Goal: Check status: Check status

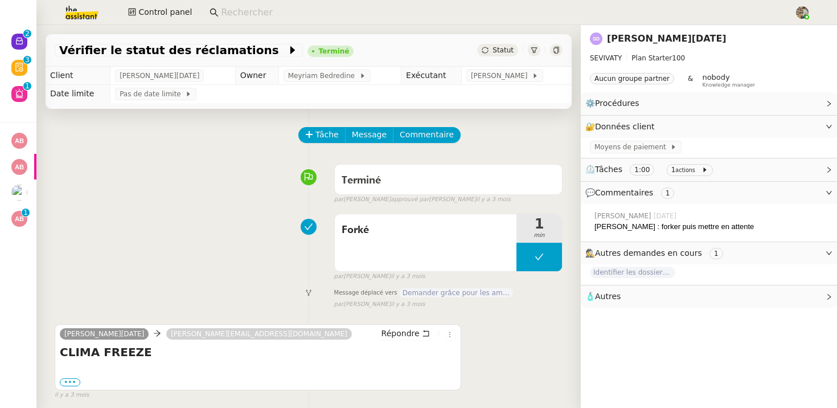
click at [641, 178] on div "⏲️ Tâches 1:00 1 actions" at bounding box center [709, 169] width 256 height 22
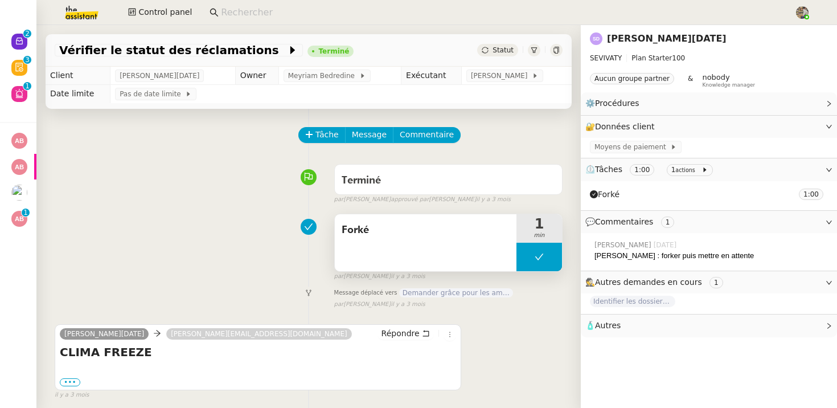
click at [437, 248] on div "Forké" at bounding box center [426, 242] width 182 height 57
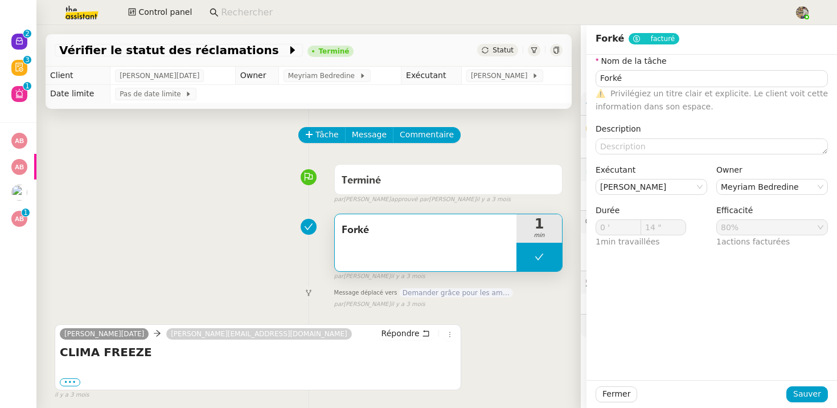
click at [215, 239] on div "Forké 1 min false par Tatyana O. il y a 3 mois" at bounding box center [309, 244] width 508 height 73
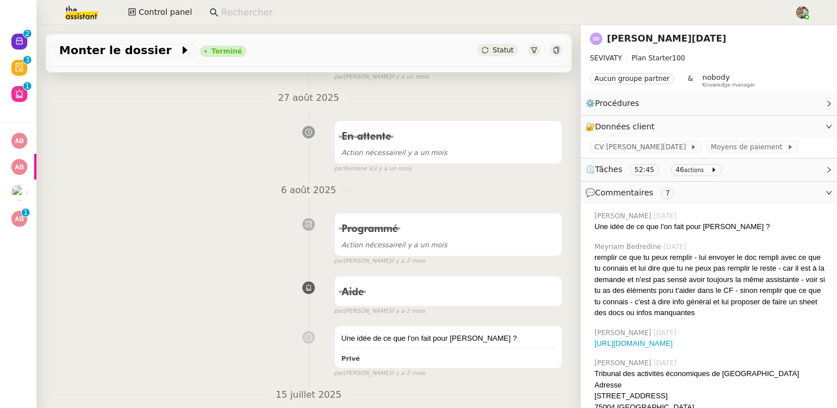
scroll to position [614, 0]
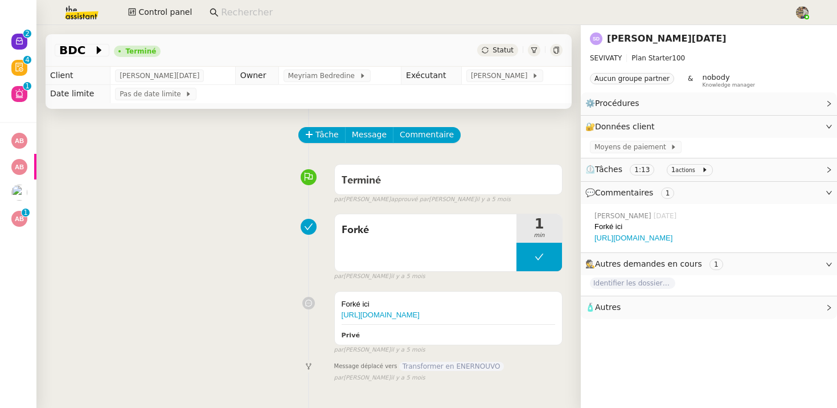
scroll to position [145, 0]
